Goal: Task Accomplishment & Management: Manage account settings

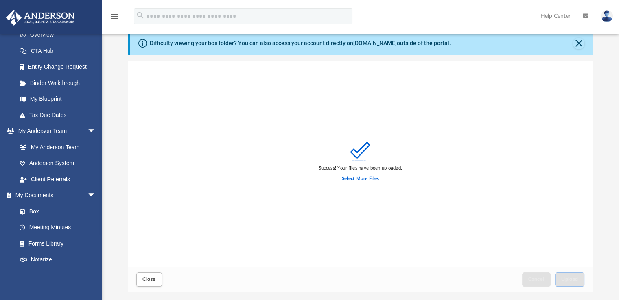
scroll to position [81, 0]
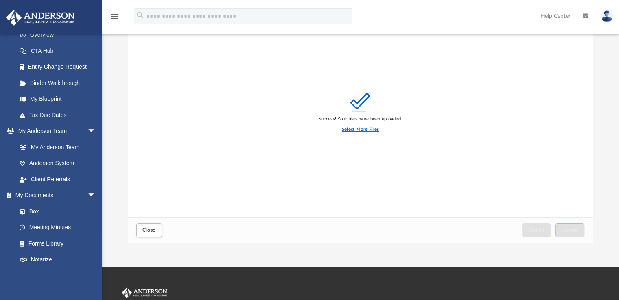
click at [371, 131] on label "Select More Files" at bounding box center [360, 129] width 37 height 7
click at [0, 0] on input "Select More Files" at bounding box center [0, 0] width 0 height 0
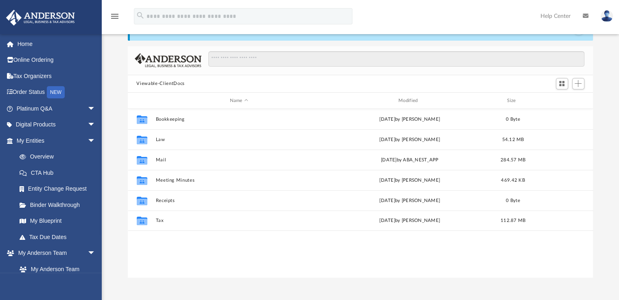
scroll to position [179, 459]
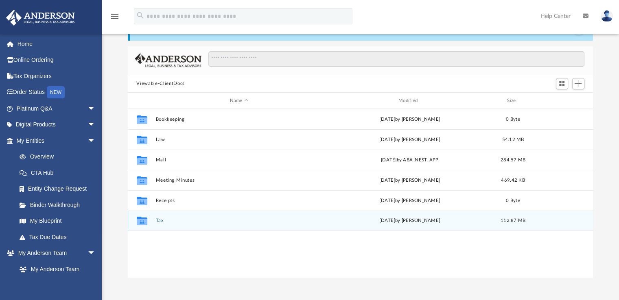
click at [212, 227] on div "Collaborated Folder Tax [DATE] by [PERSON_NAME] 112.87 MB" at bounding box center [360, 221] width 465 height 20
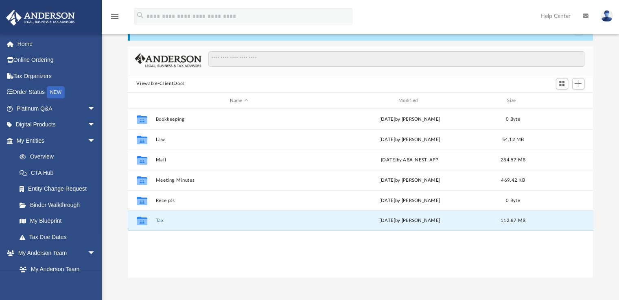
click at [212, 227] on div "Collaborated Folder Tax [DATE] by [PERSON_NAME] 112.87 MB" at bounding box center [360, 221] width 465 height 20
click at [158, 220] on button "Tax" at bounding box center [238, 220] width 167 height 5
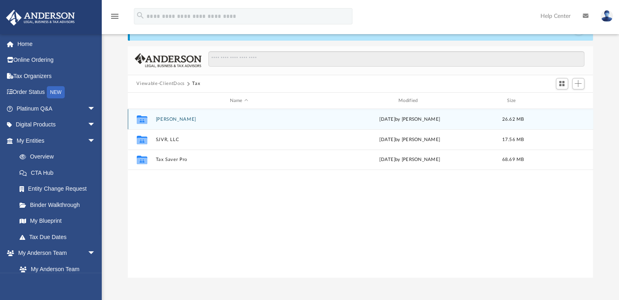
click at [171, 119] on button "[PERSON_NAME]" at bounding box center [238, 119] width 167 height 5
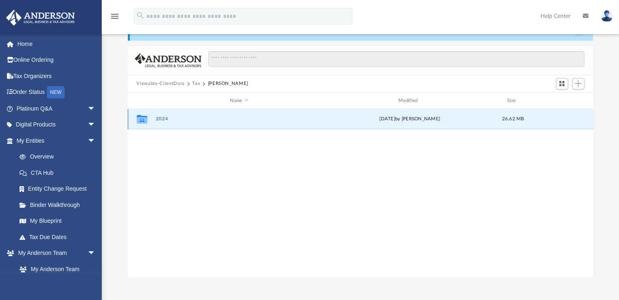
click at [161, 117] on button "2024" at bounding box center [238, 119] width 167 height 5
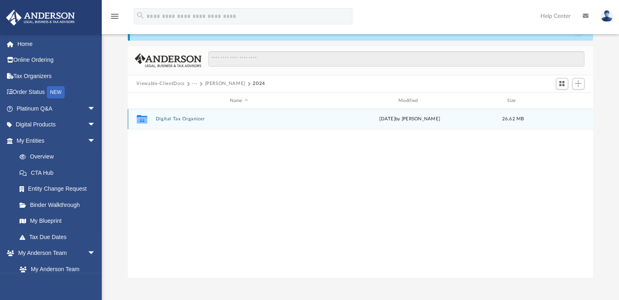
click at [173, 119] on button "Digital Tax Organizer" at bounding box center [238, 119] width 167 height 5
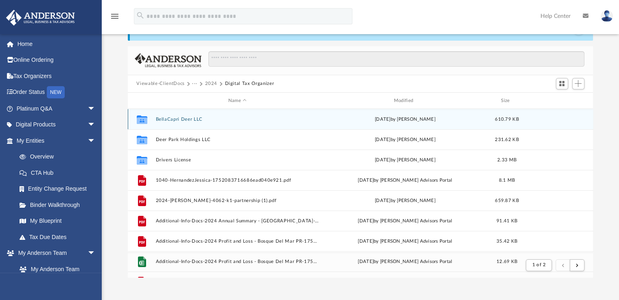
scroll to position [153, 459]
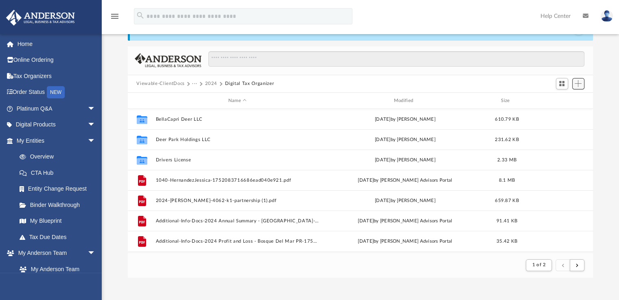
click at [578, 81] on span "Add" at bounding box center [577, 83] width 7 height 7
click at [556, 101] on li "Upload" at bounding box center [566, 100] width 26 height 9
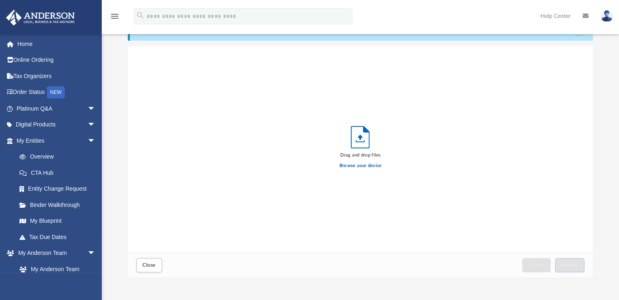
scroll to position [200, 459]
click at [367, 165] on label "Browse your device" at bounding box center [360, 165] width 42 height 7
click at [0, 0] on input "Browse your device" at bounding box center [0, 0] width 0 height 0
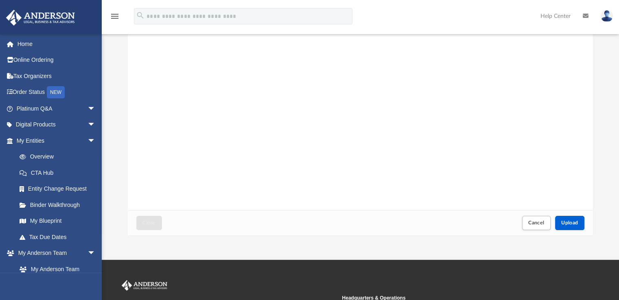
scroll to position [89, 0]
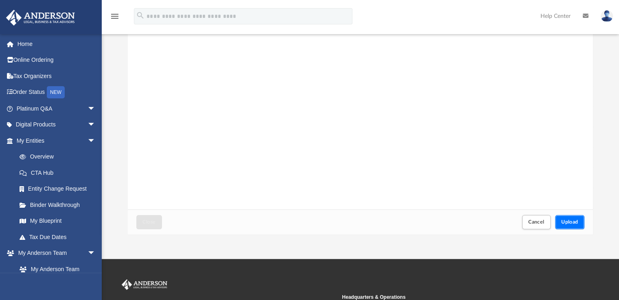
click at [574, 221] on span "Upload" at bounding box center [569, 222] width 17 height 5
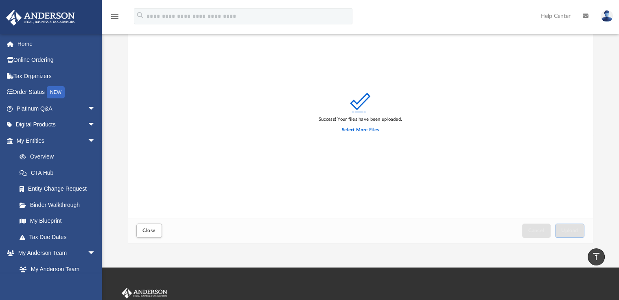
scroll to position [80, 0]
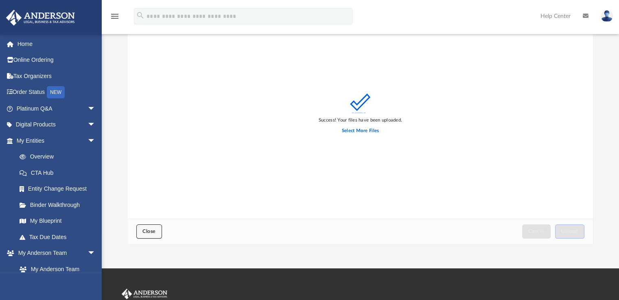
click at [156, 229] on button "Close" at bounding box center [148, 232] width 25 height 14
